Goal: Transaction & Acquisition: Purchase product/service

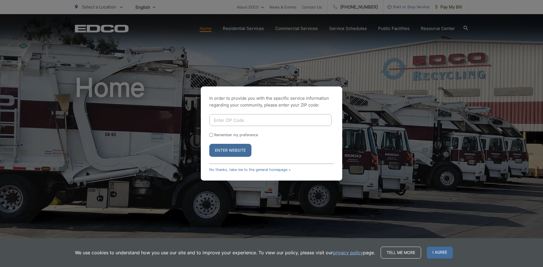
click at [225, 120] on input "Enter ZIP Code" at bounding box center [270, 120] width 122 height 12
click at [444, 7] on div "In order to provide you with the specific service information regarding your co…" at bounding box center [271, 133] width 543 height 267
click at [234, 120] on input "Enter ZIP Code" at bounding box center [270, 120] width 122 height 12
type input "92064"
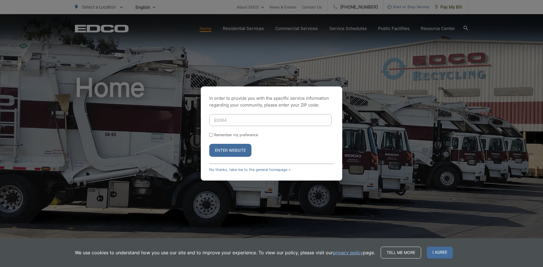
click at [211, 133] on input "Remember my preference" at bounding box center [211, 135] width 4 height 4
checkbox input "true"
click at [219, 150] on button "Enter Website" at bounding box center [230, 150] width 42 height 13
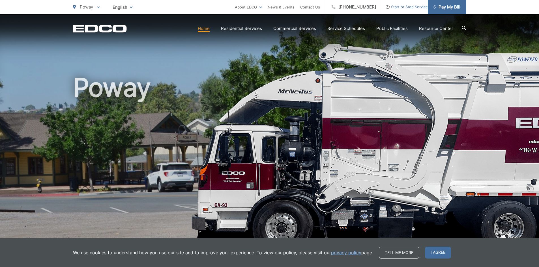
click at [443, 9] on span "Pay My Bill" at bounding box center [446, 7] width 27 height 7
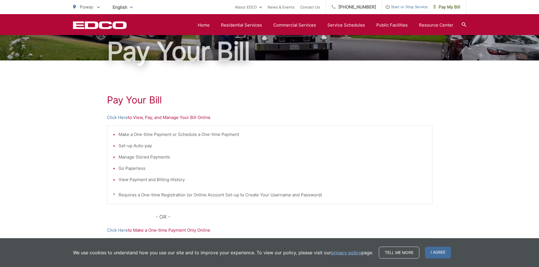
scroll to position [50, 0]
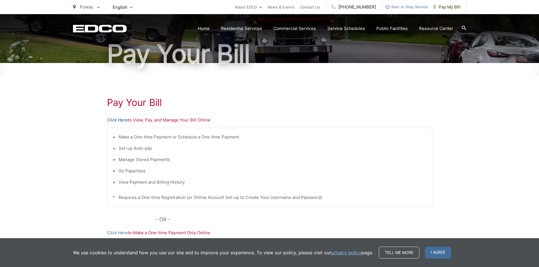
click at [112, 120] on link "Click Here" at bounding box center [117, 120] width 21 height 7
